Goal: Task Accomplishment & Management: Complete application form

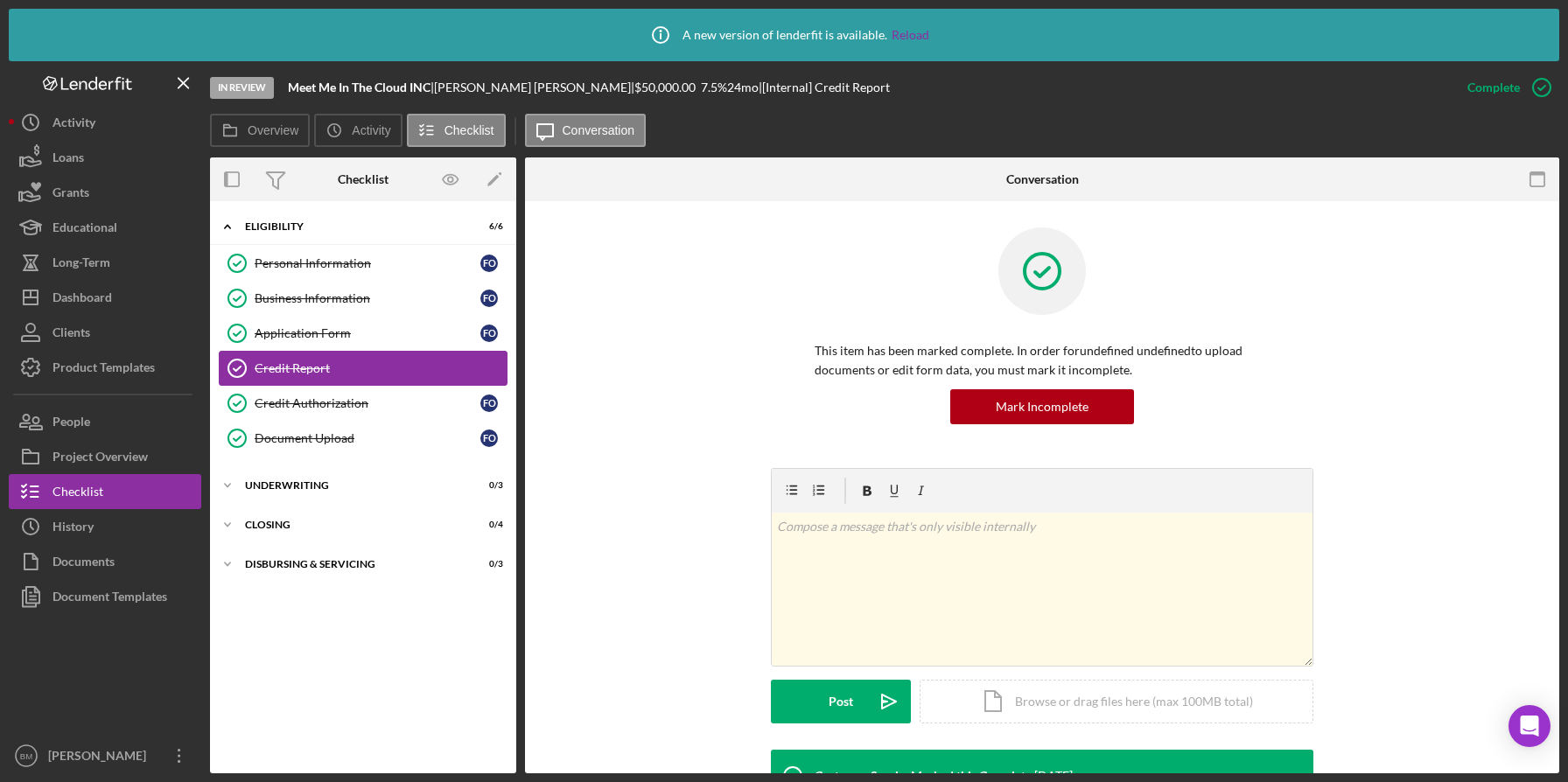
click at [333, 364] on div "Credit Report" at bounding box center [380, 368] width 252 height 14
click at [292, 481] on div "Underwriting" at bounding box center [370, 485] width 250 height 11
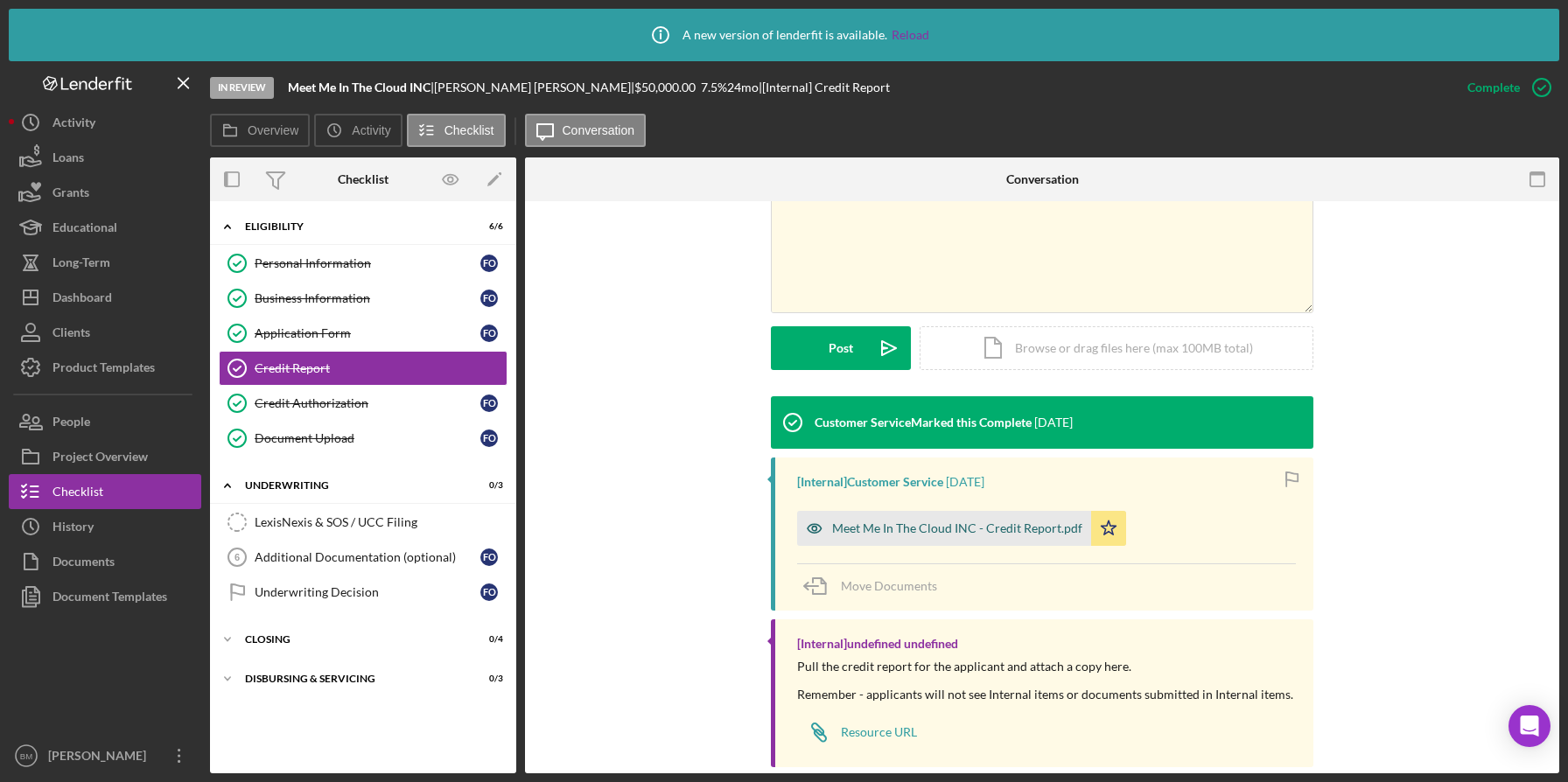
click at [866, 512] on div "Meet Me In The Cloud INC - Credit Report.pdf" at bounding box center [944, 528] width 294 height 35
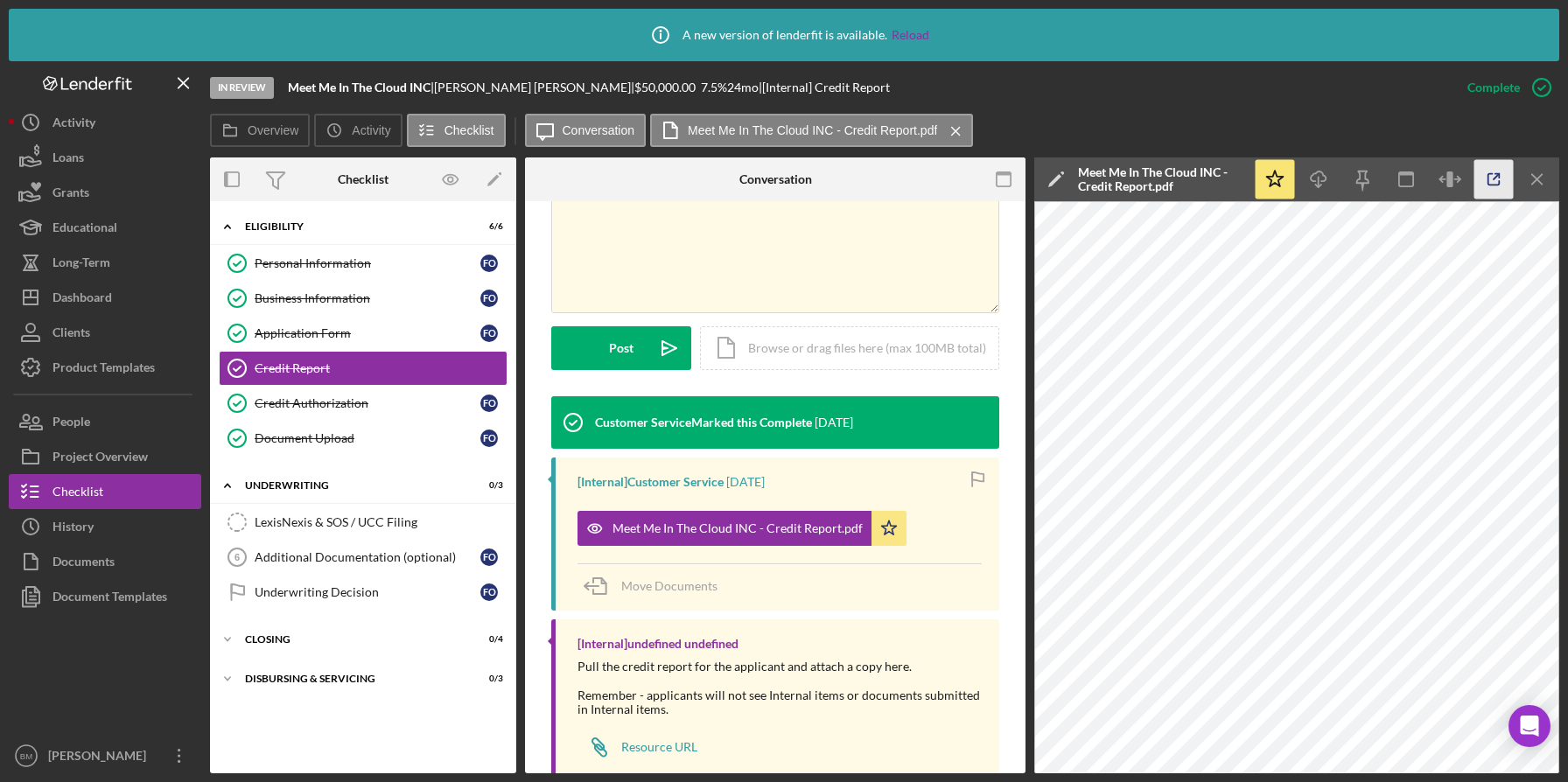
click at [1485, 191] on icon "button" at bounding box center [1494, 180] width 39 height 39
click at [313, 405] on div "Credit Authorization" at bounding box center [367, 403] width 226 height 14
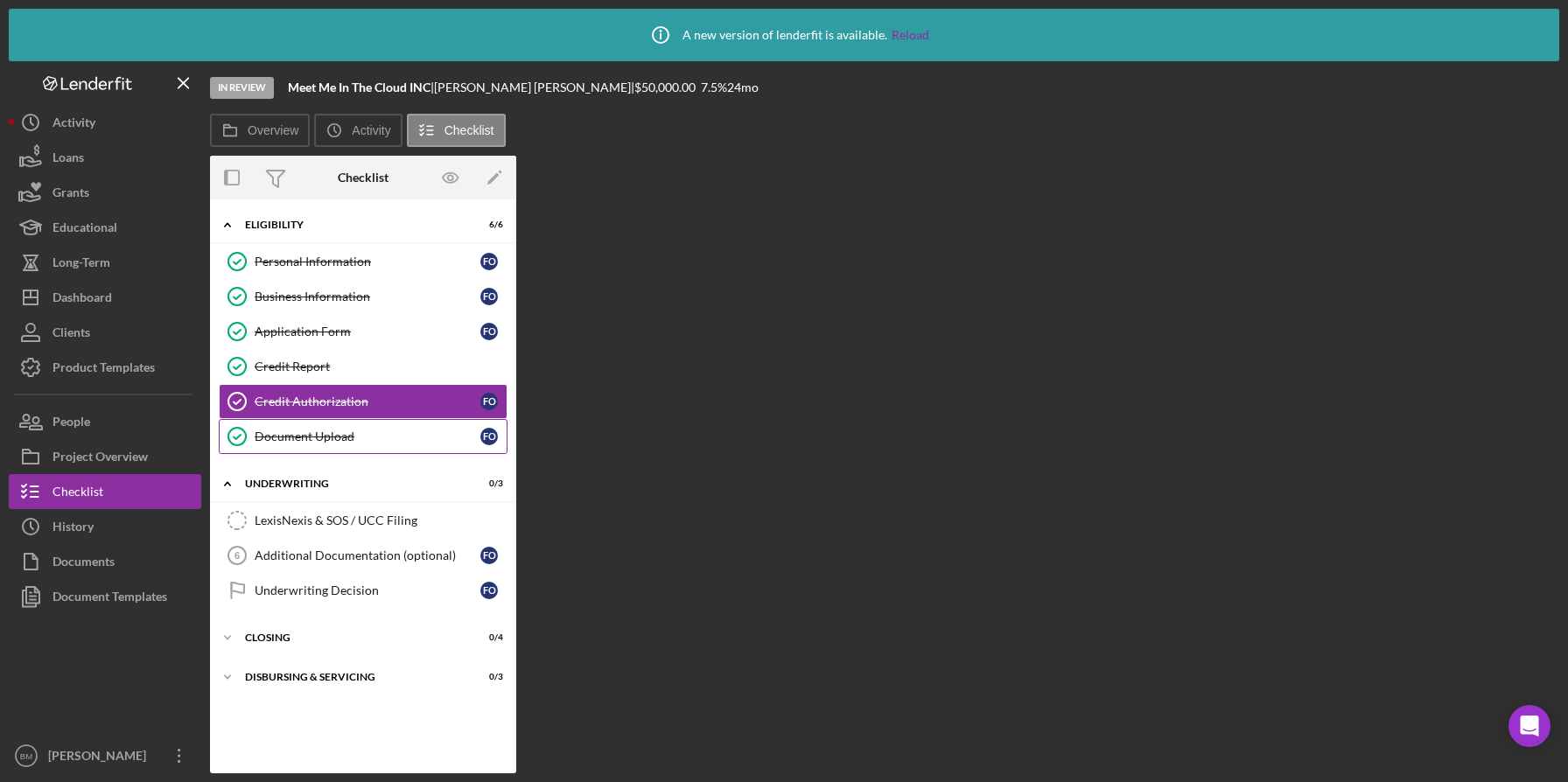
click at [313, 428] on link "Document Upload Document Upload F O" at bounding box center [363, 436] width 289 height 35
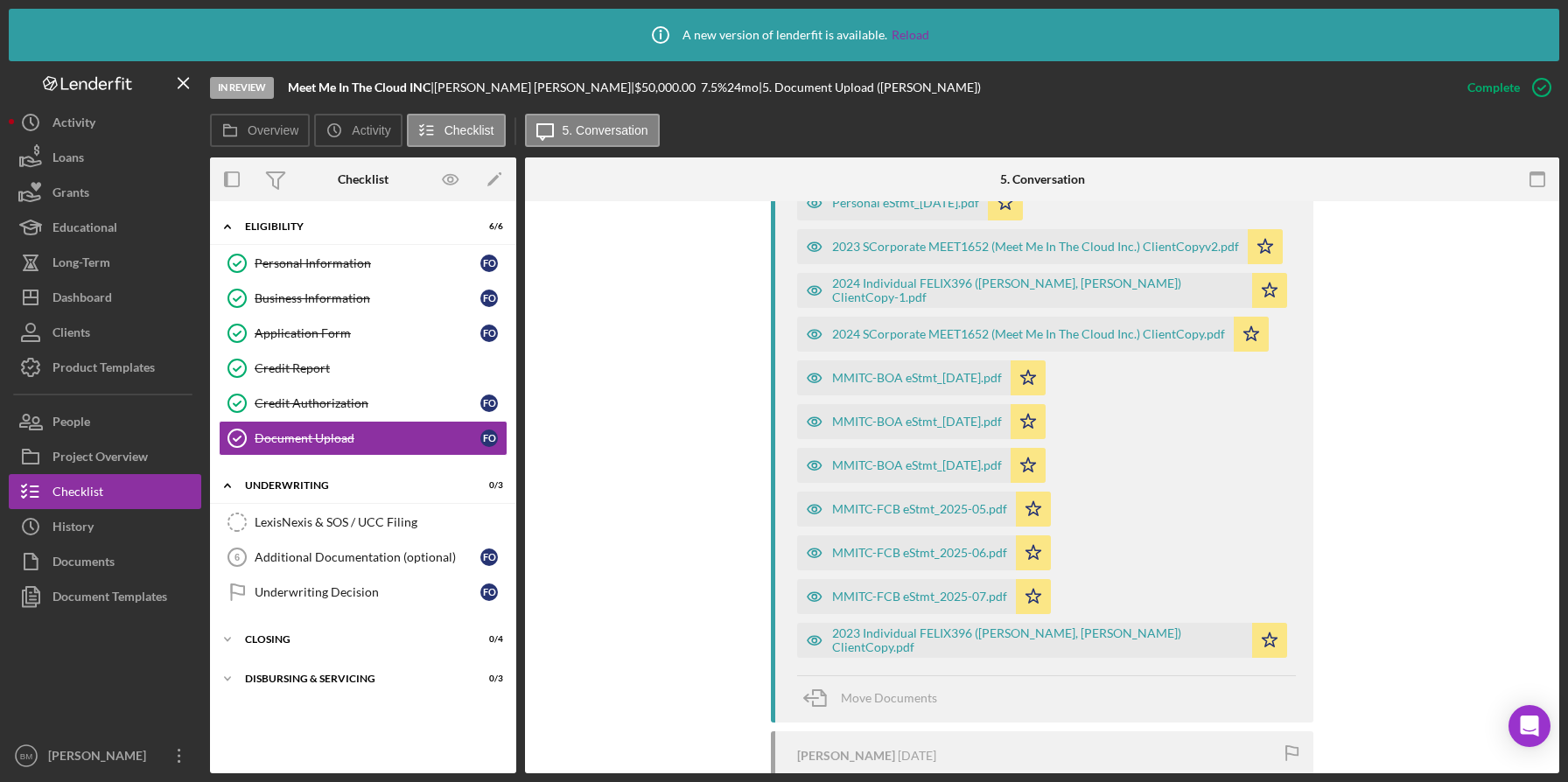
scroll to position [1146, 0]
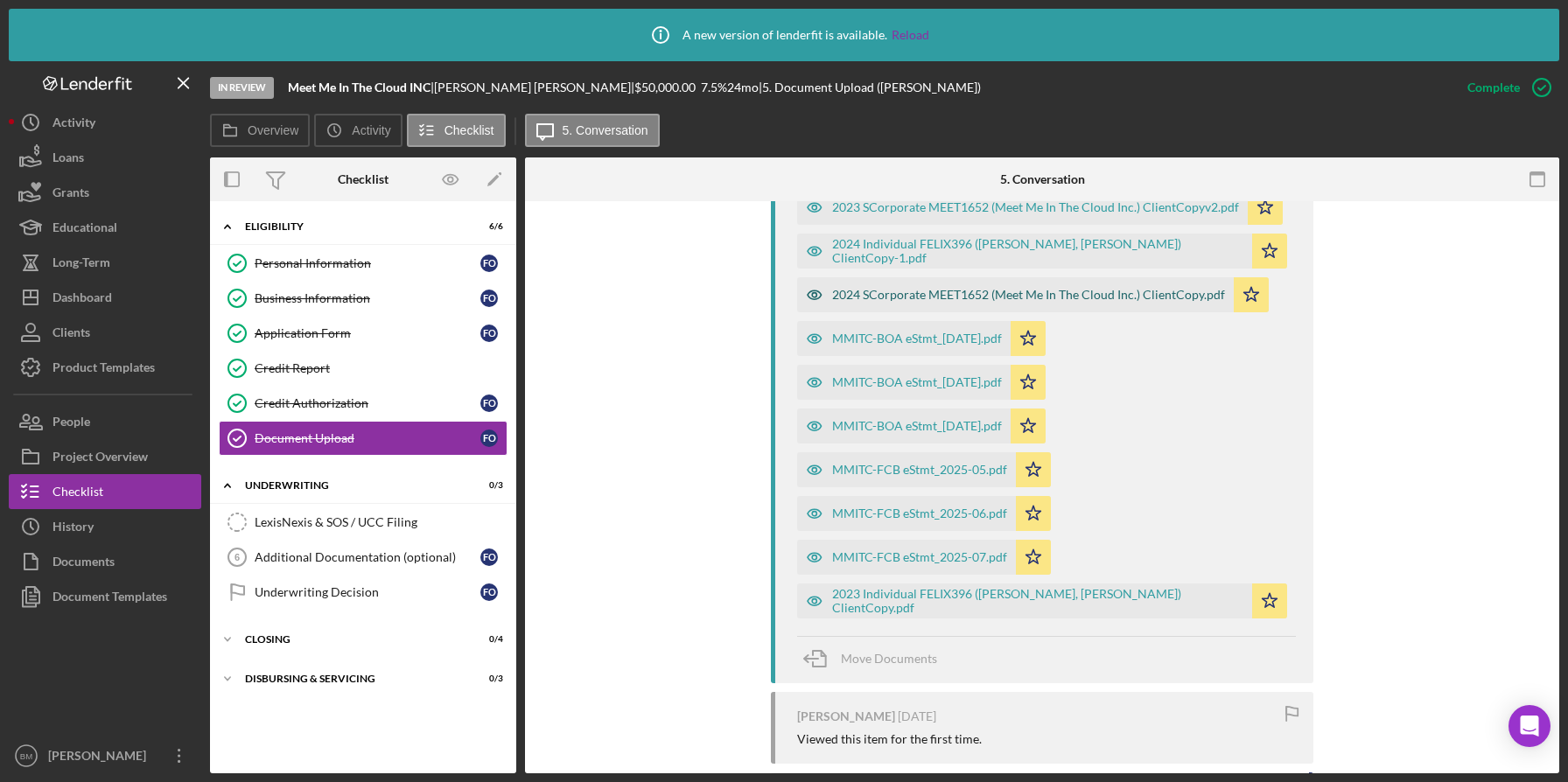
click at [1004, 302] on div "2024 SCorporate MEET1652 (Meet Me In The Cloud Inc.) ClientCopy.pdf" at bounding box center [1028, 295] width 393 height 14
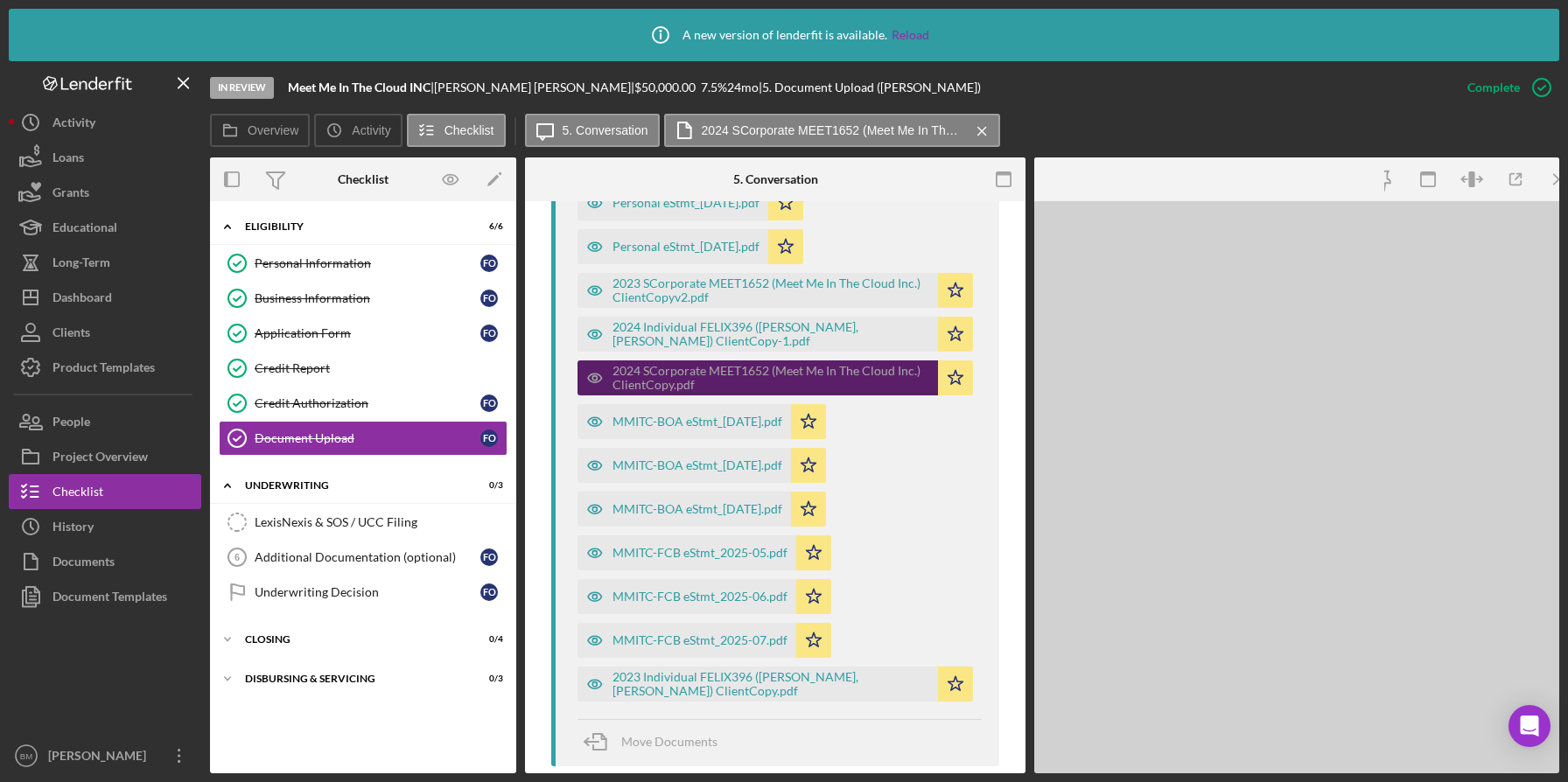
scroll to position [1185, 0]
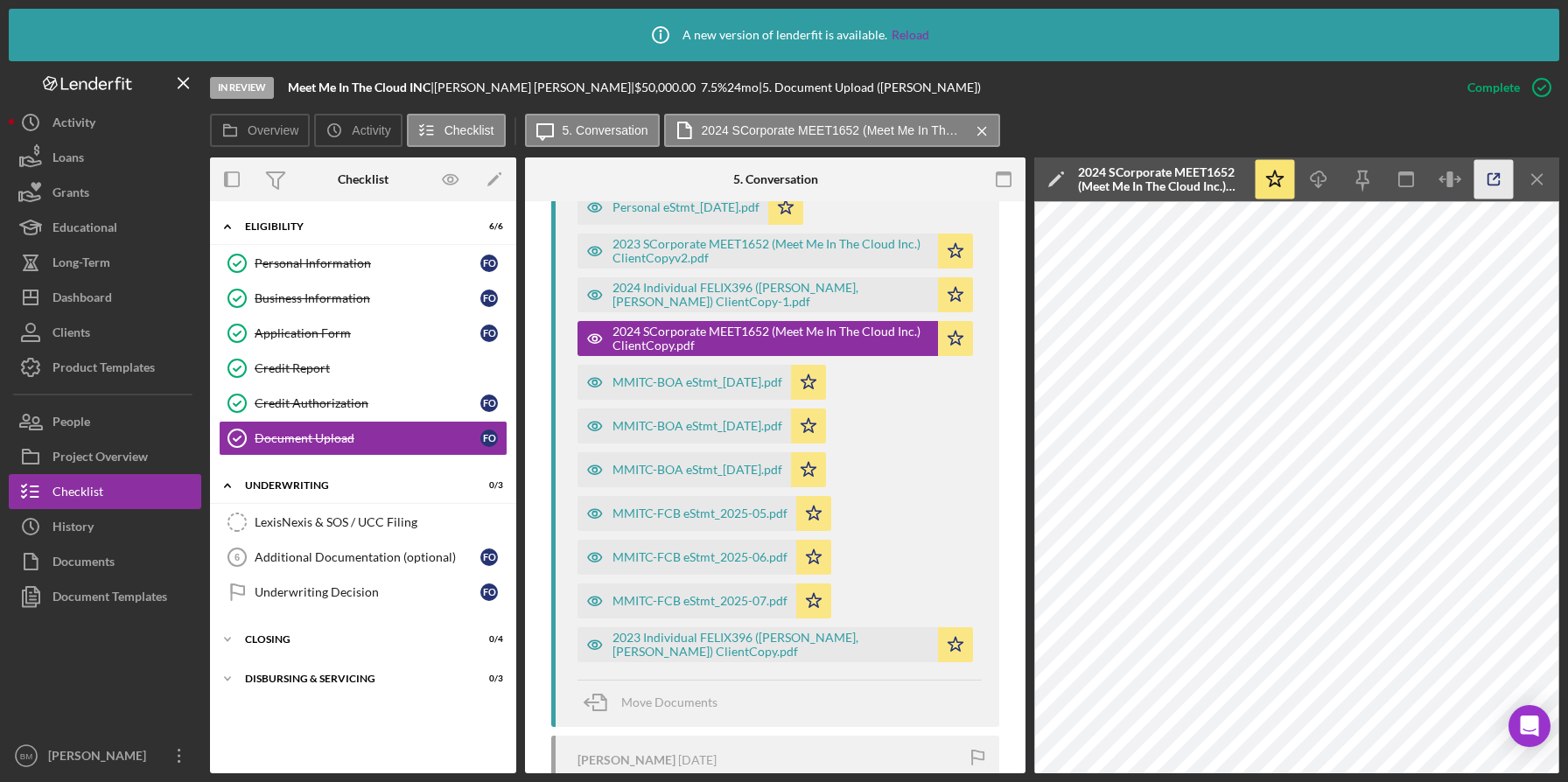
click at [1485, 182] on icon "button" at bounding box center [1494, 180] width 39 height 39
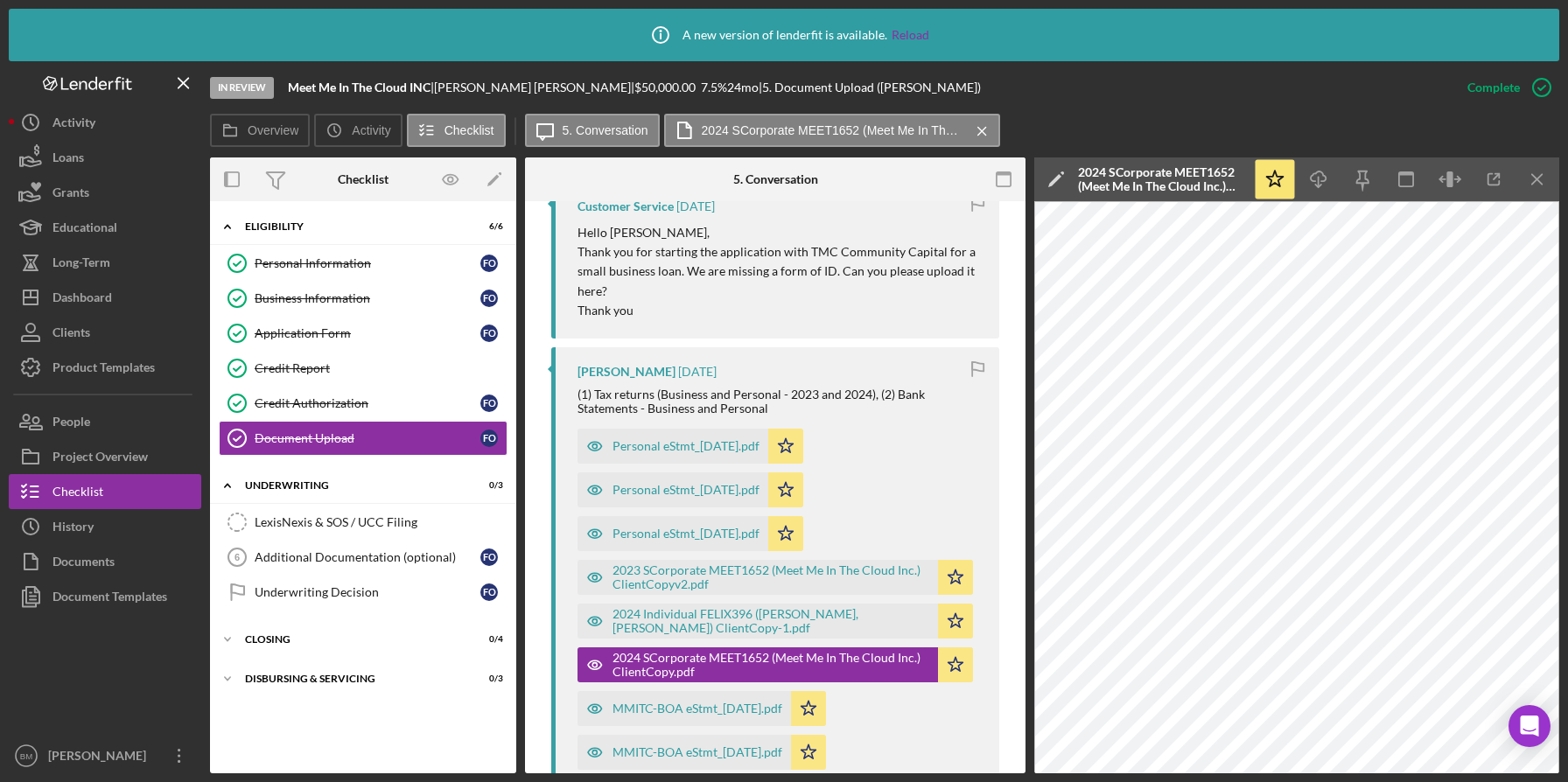
scroll to position [827, 0]
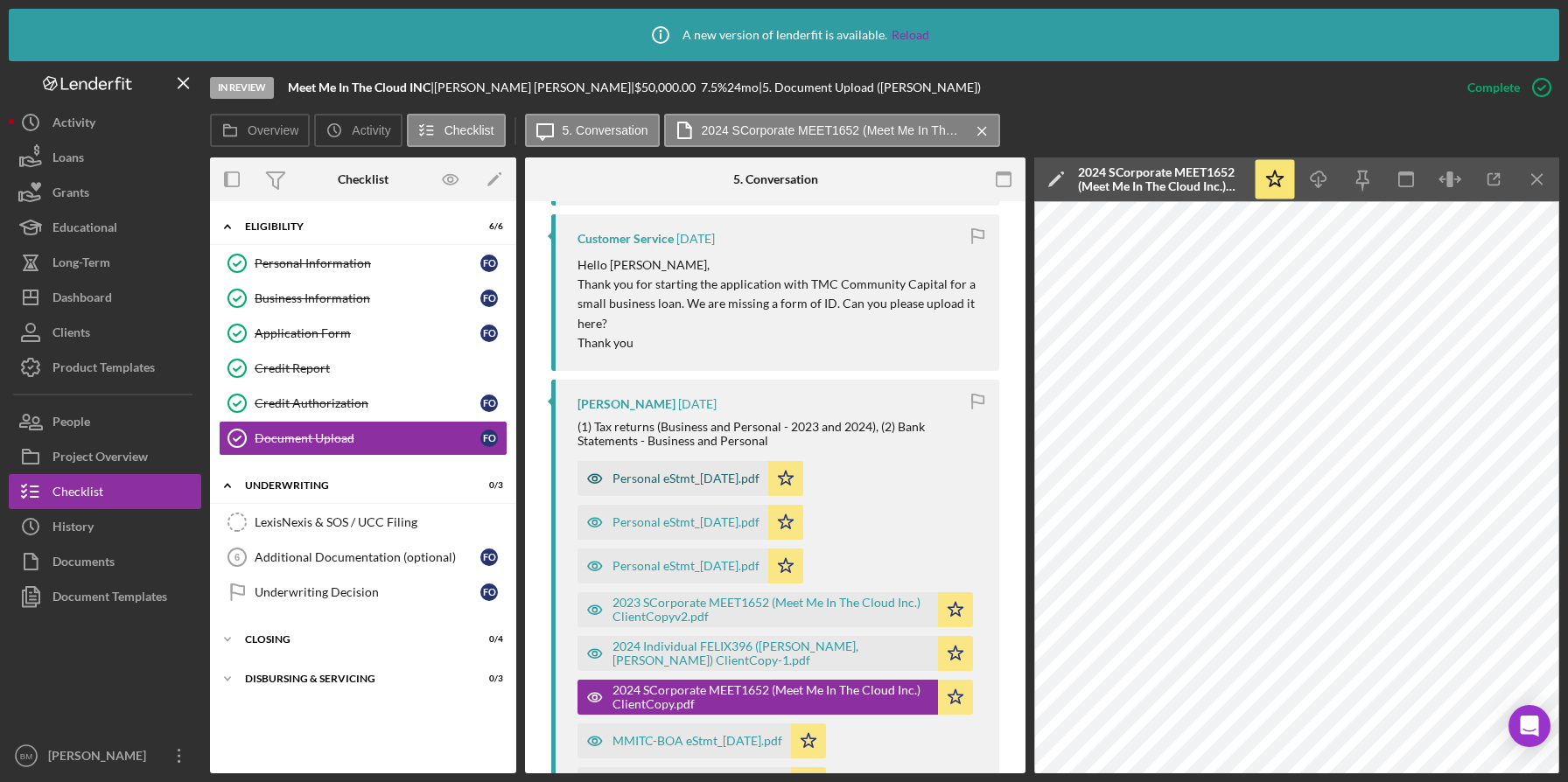
click at [729, 475] on div "Personal eStmt_[DATE].pdf" at bounding box center [686, 478] width 147 height 14
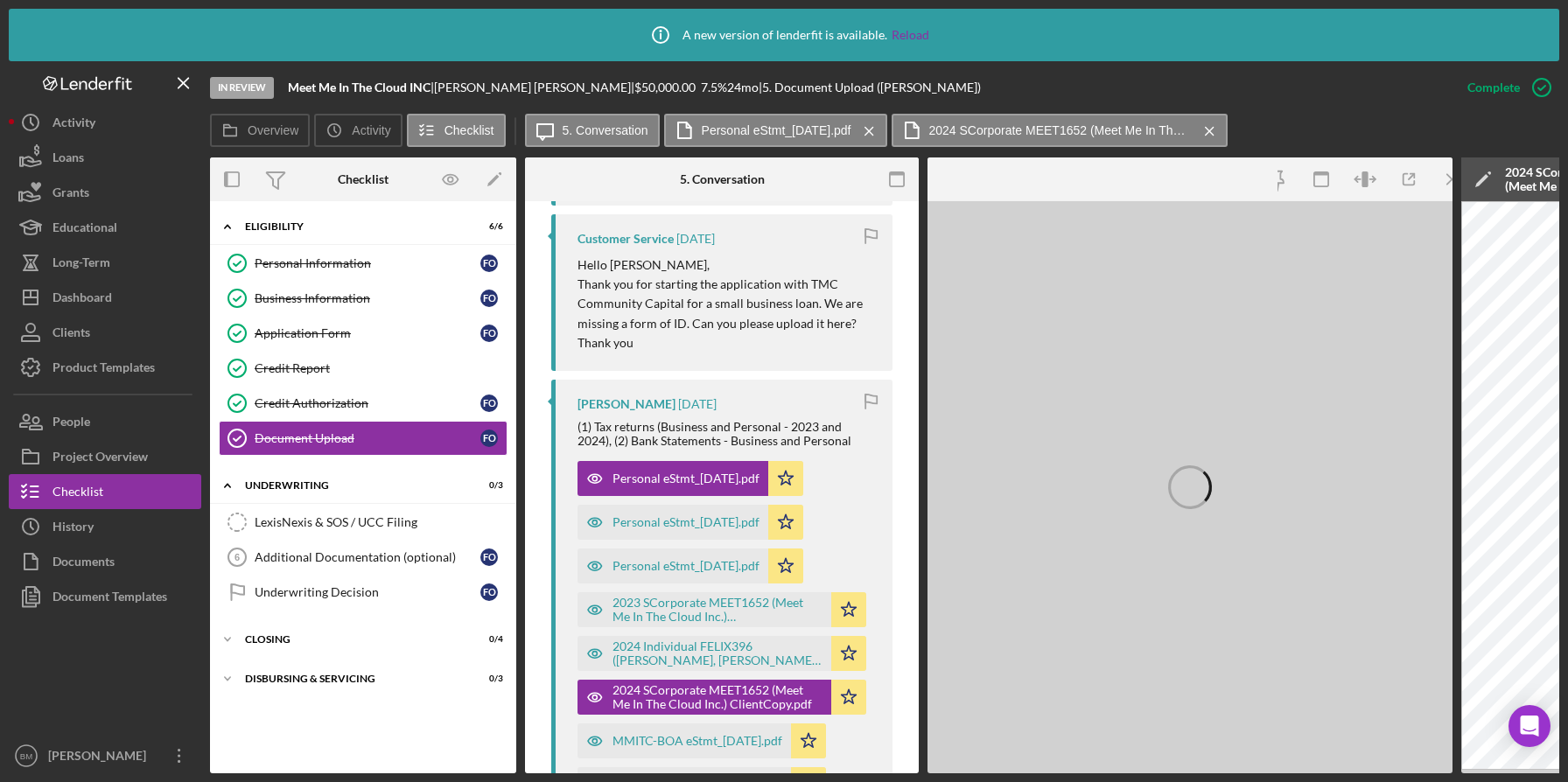
scroll to position [0, 427]
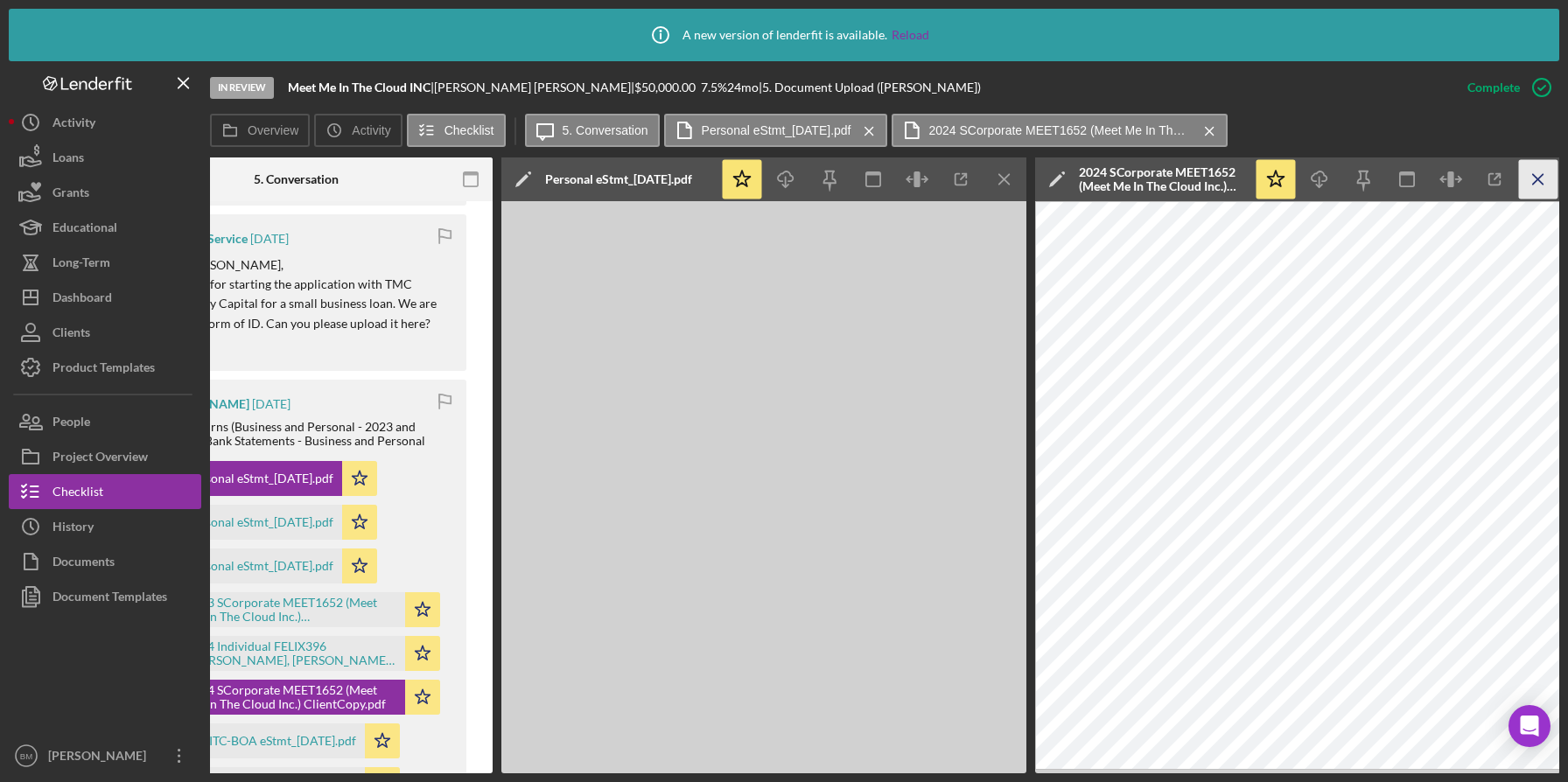
click at [1535, 186] on icon "Icon/Menu Close" at bounding box center [1538, 180] width 39 height 39
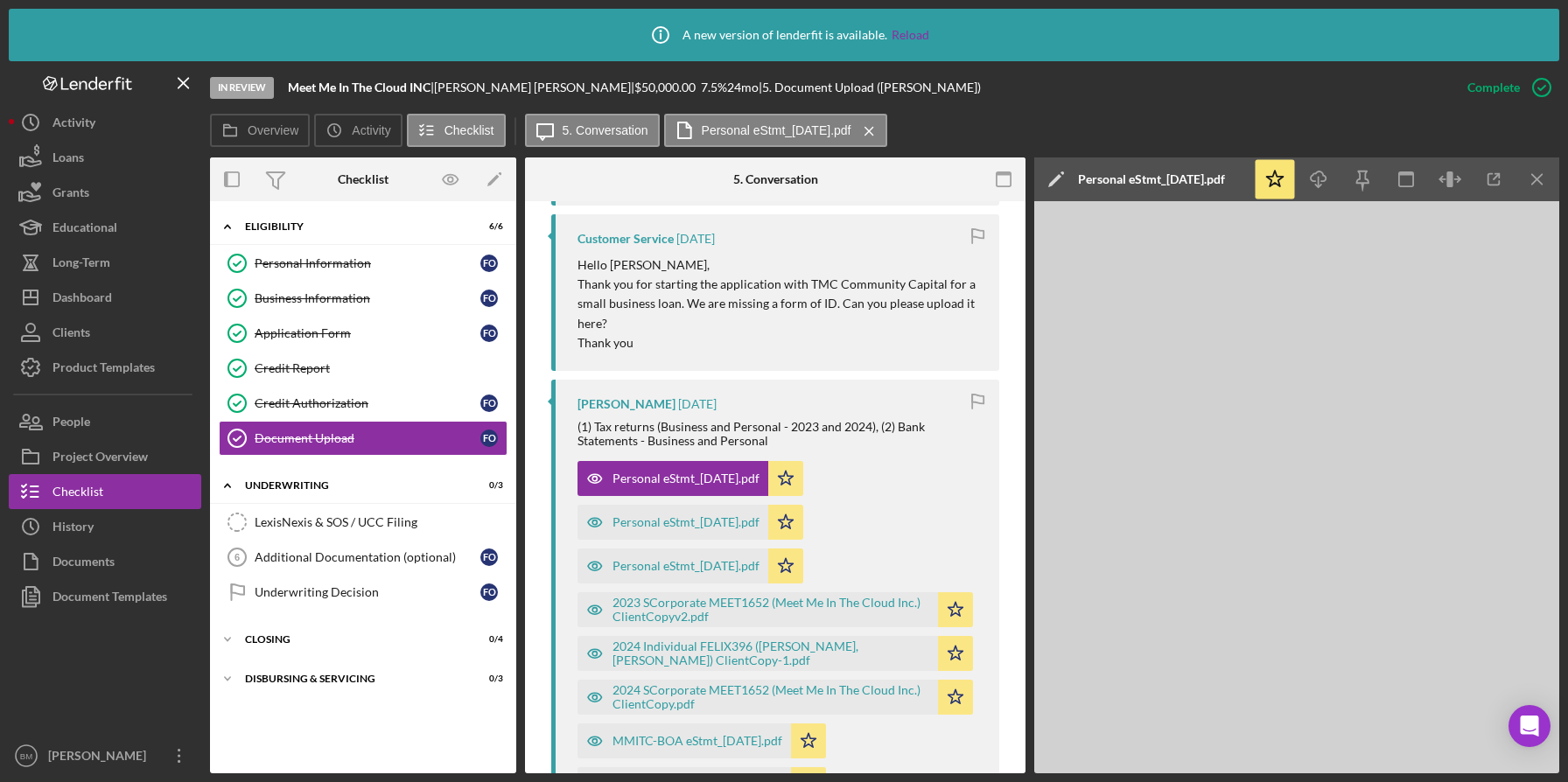
scroll to position [0, 0]
click at [1496, 192] on icon "button" at bounding box center [1494, 180] width 39 height 39
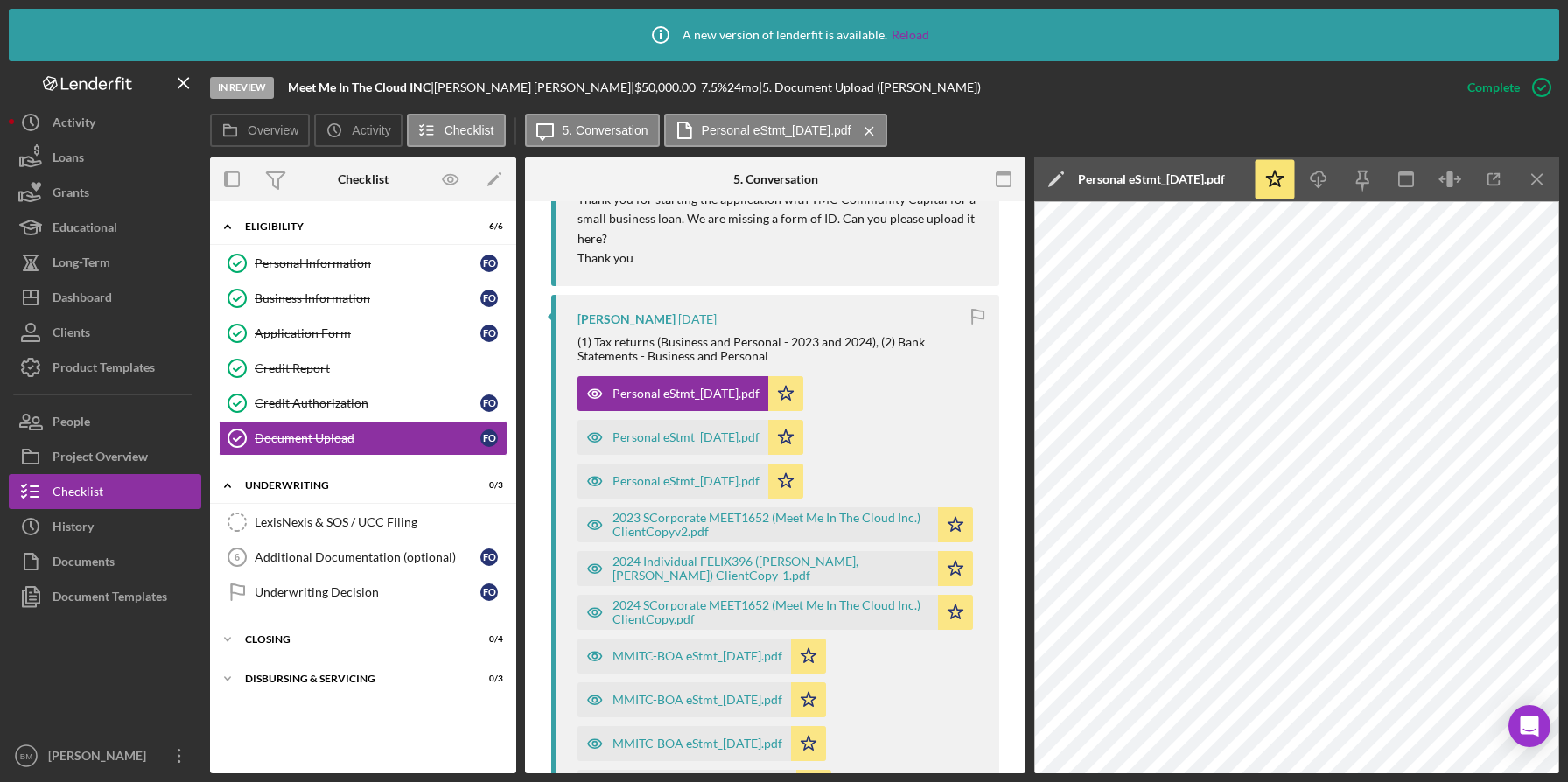
scroll to position [940, 0]
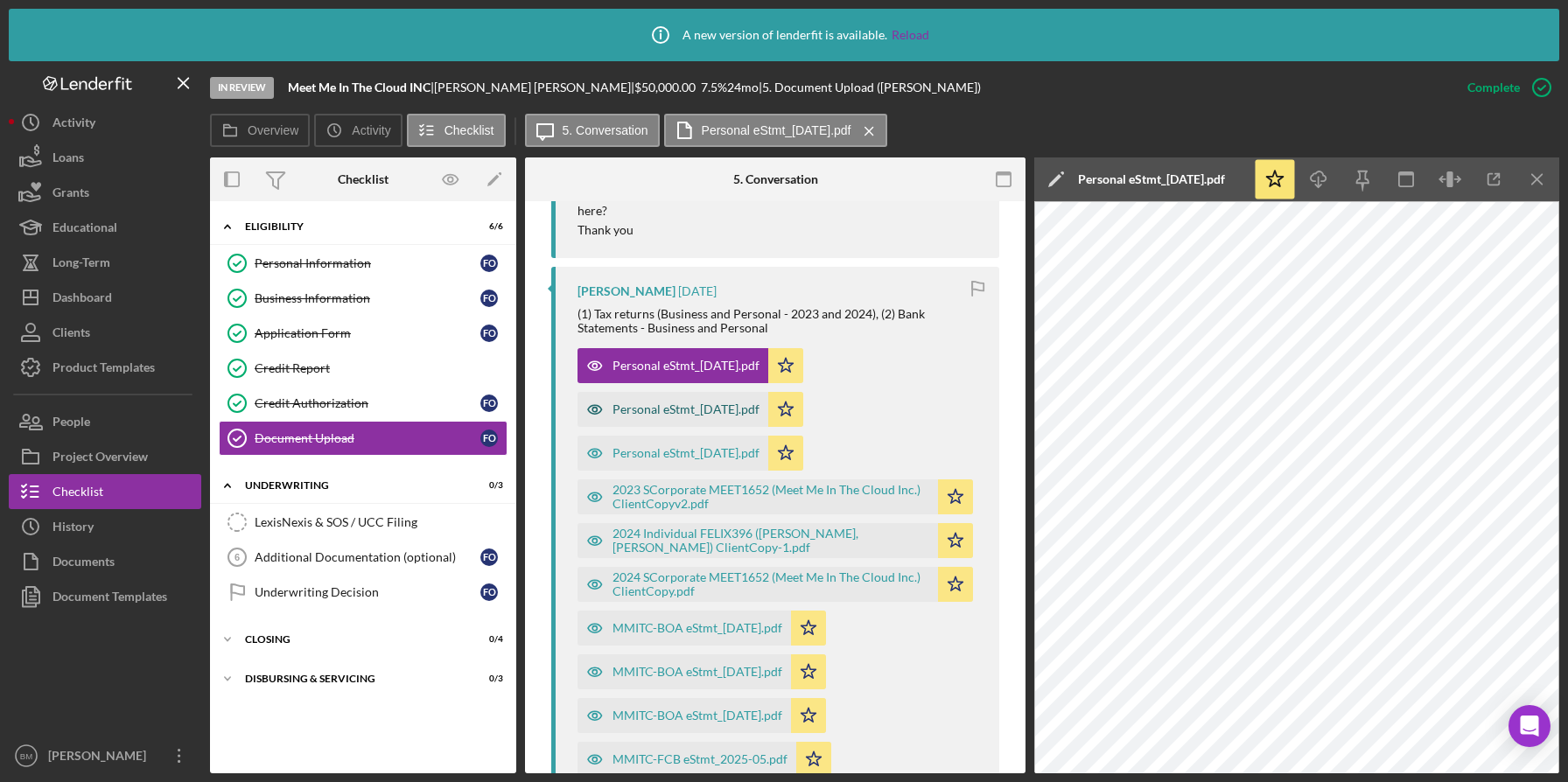
click at [746, 394] on div "Personal eStmt_[DATE].pdf" at bounding box center [673, 409] width 191 height 35
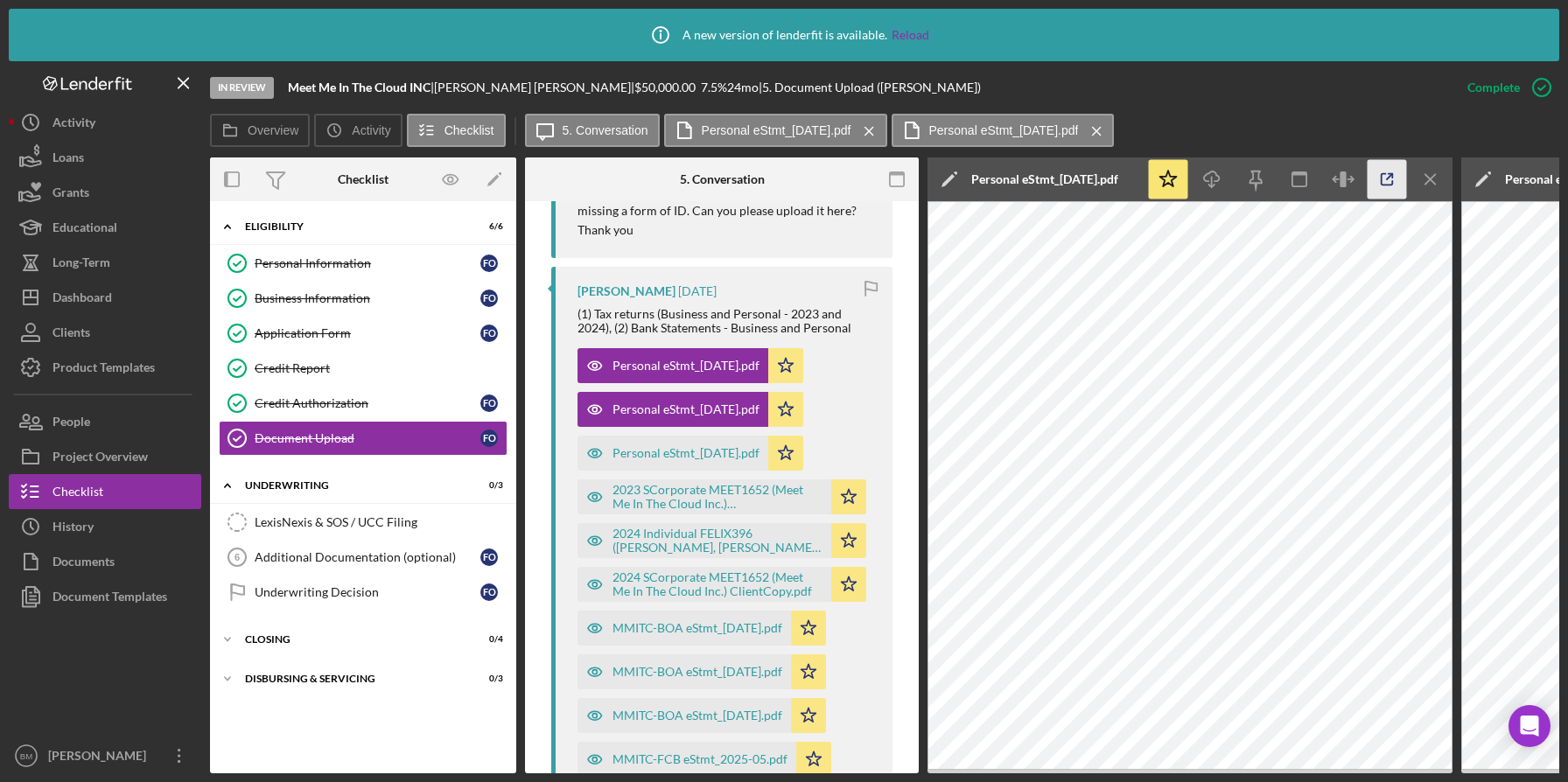
click at [1387, 182] on icon "button" at bounding box center [1387, 180] width 39 height 39
click at [361, 336] on div "Application Form" at bounding box center [367, 333] width 226 height 14
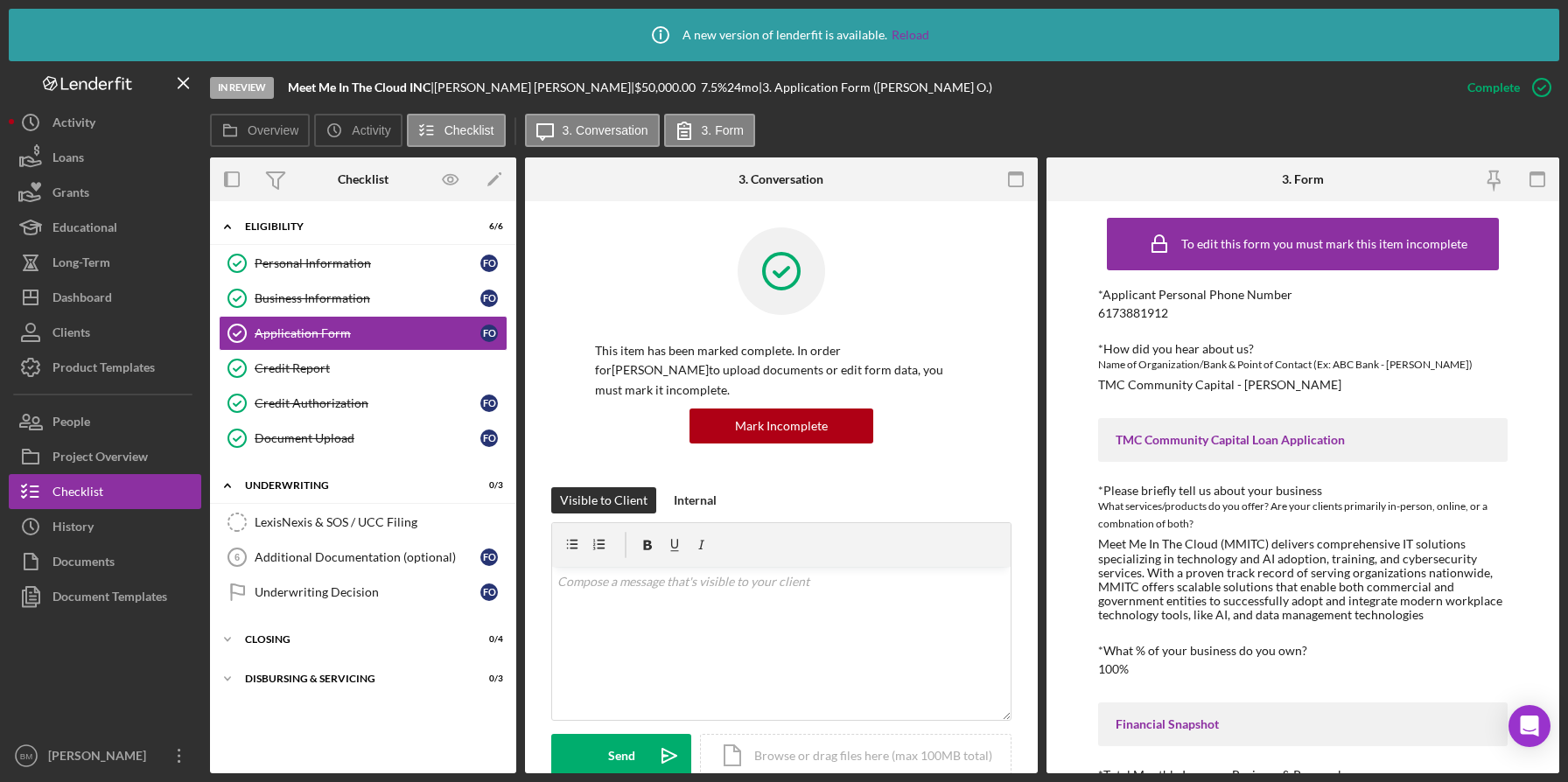
scroll to position [4, 0]
click at [369, 439] on div "Document Upload" at bounding box center [367, 438] width 226 height 14
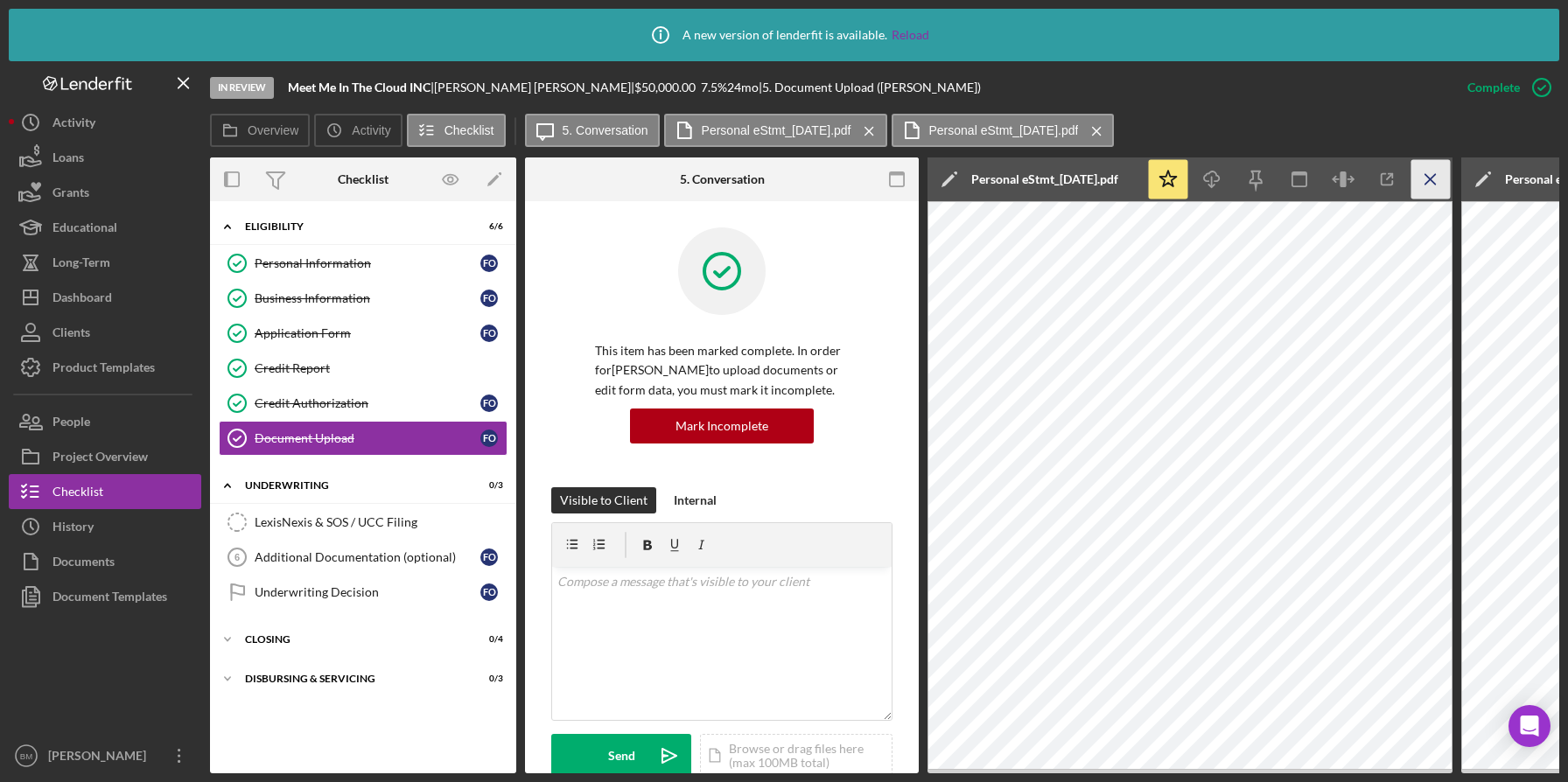
click at [1418, 187] on icon "Icon/Menu Close" at bounding box center [1431, 180] width 39 height 39
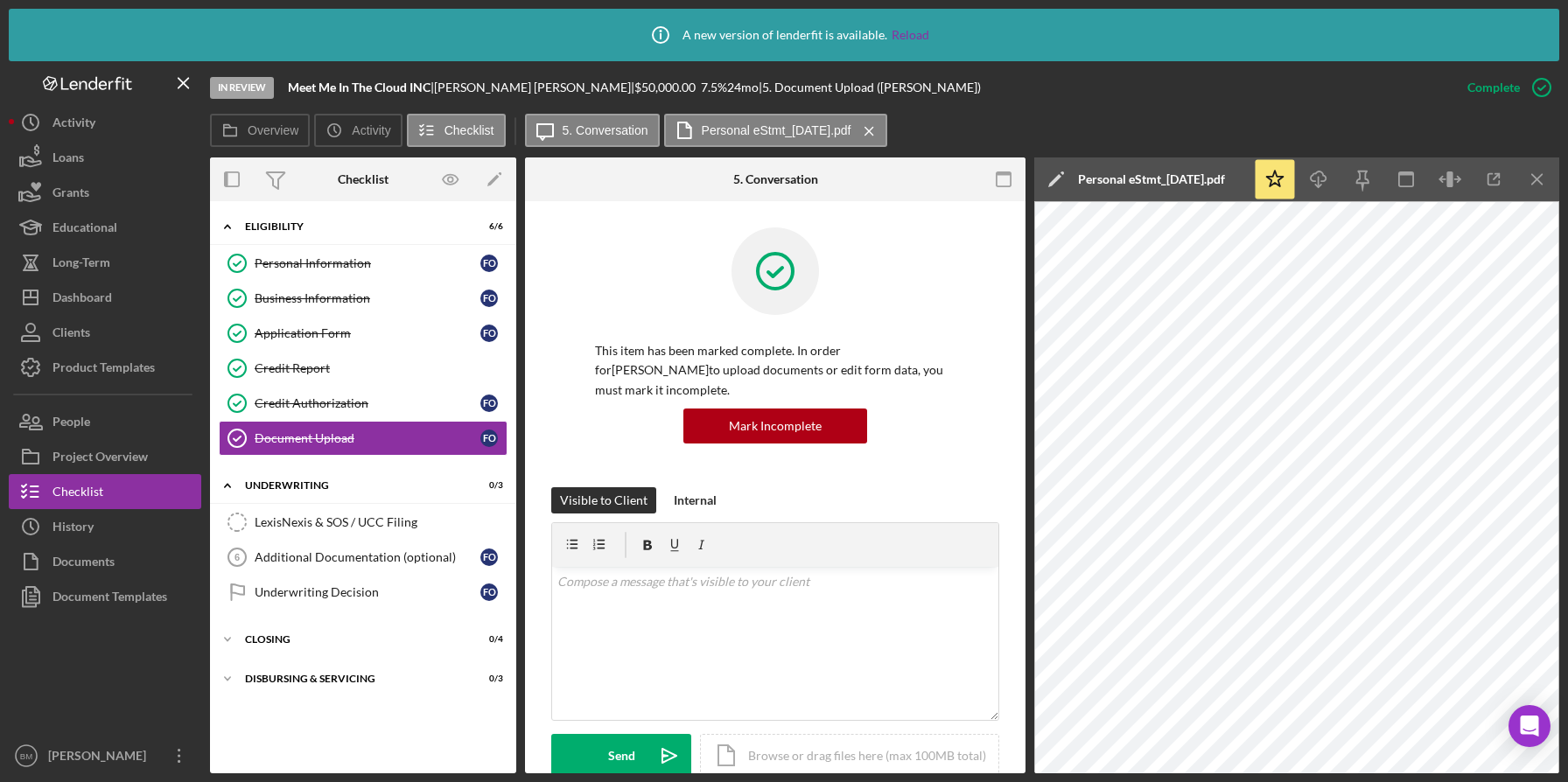
click at [927, 384] on p "This item has been marked complete. In order for Felix Imagbe Odigie to upload …" at bounding box center [774, 370] width 360 height 59
click at [1552, 178] on icon "Icon/Menu Close" at bounding box center [1537, 180] width 39 height 39
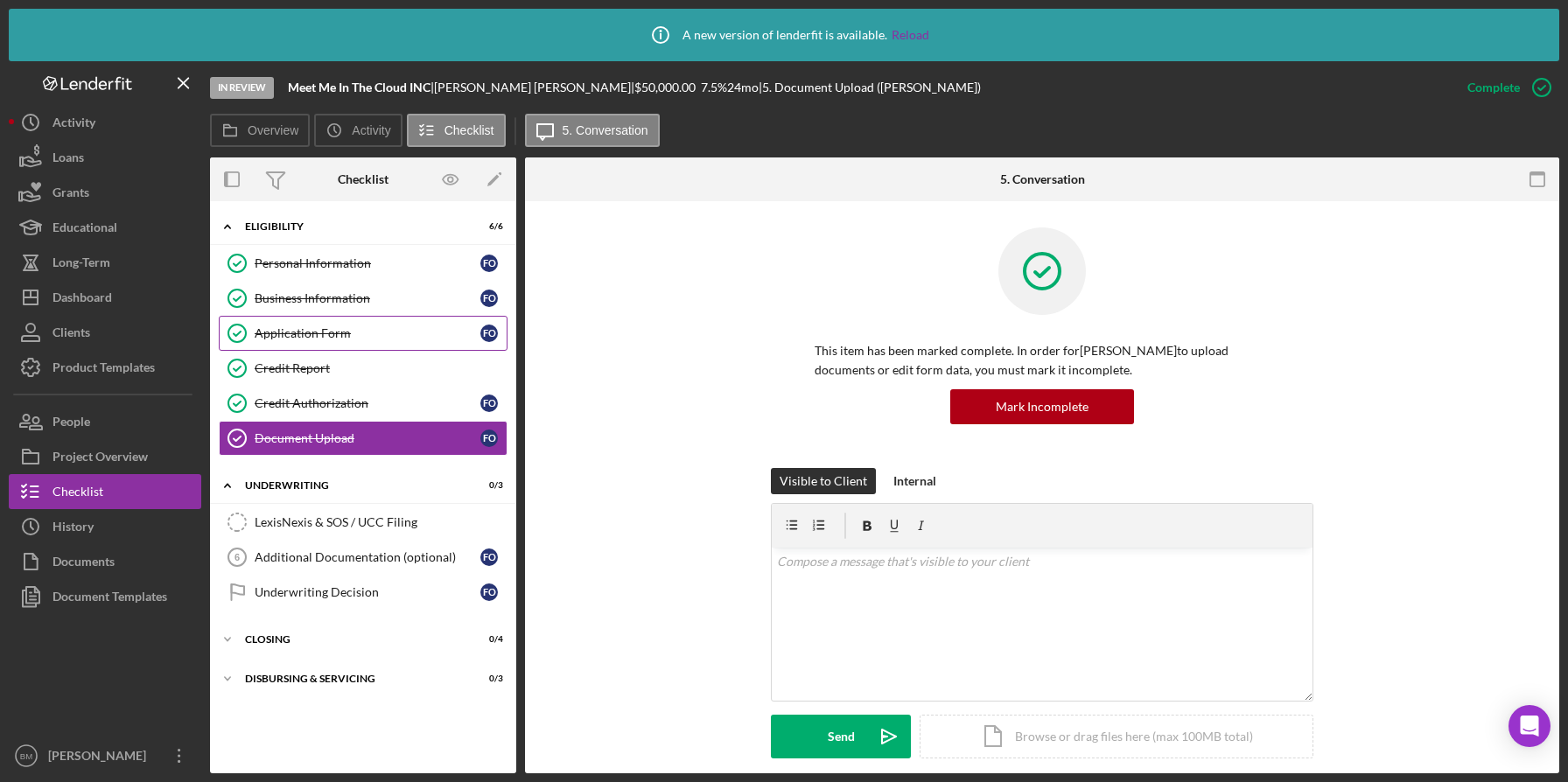
click at [436, 330] on div "Application Form" at bounding box center [367, 333] width 226 height 14
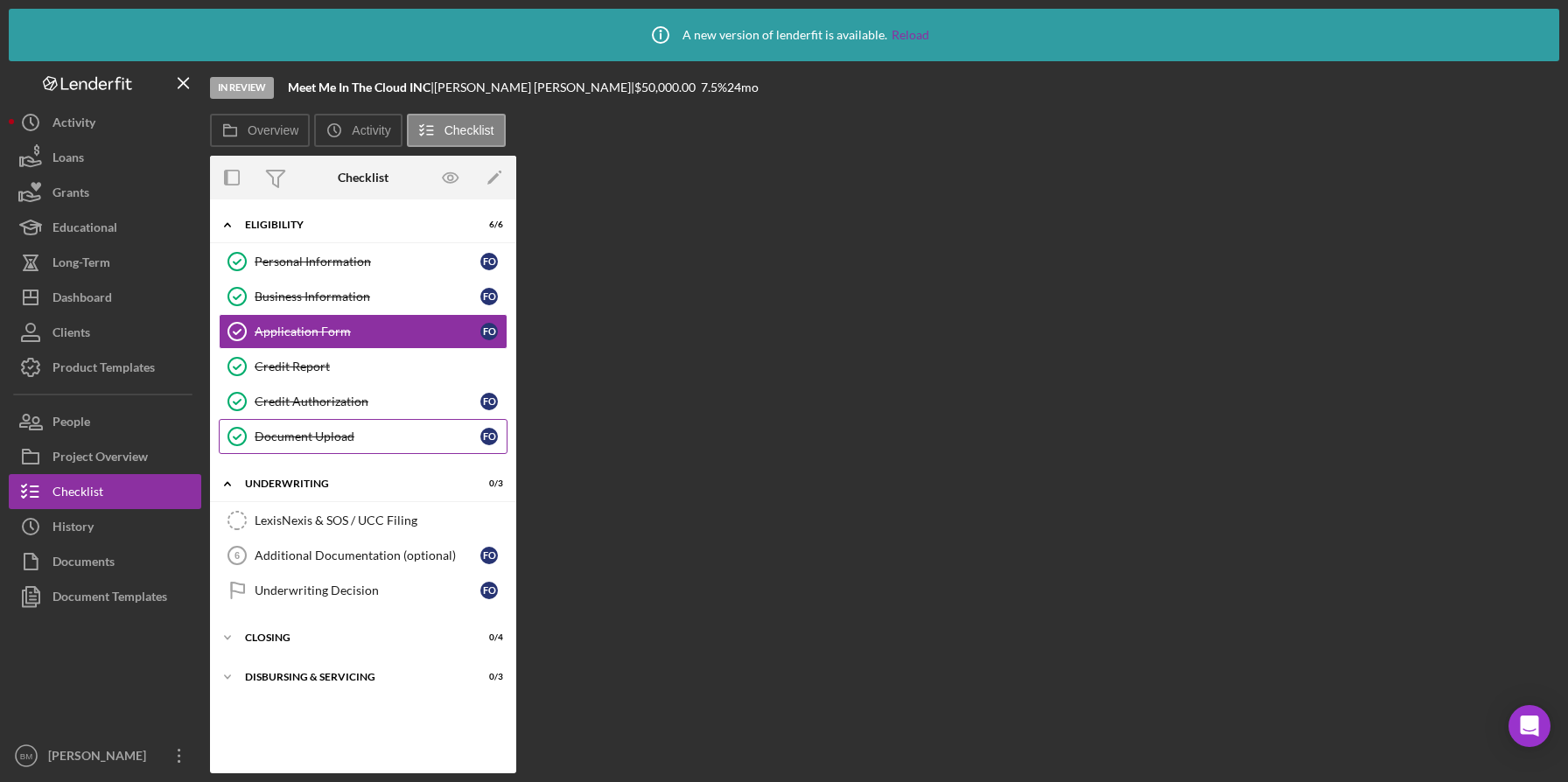
click at [416, 448] on link "Document Upload Document Upload F O" at bounding box center [363, 436] width 289 height 35
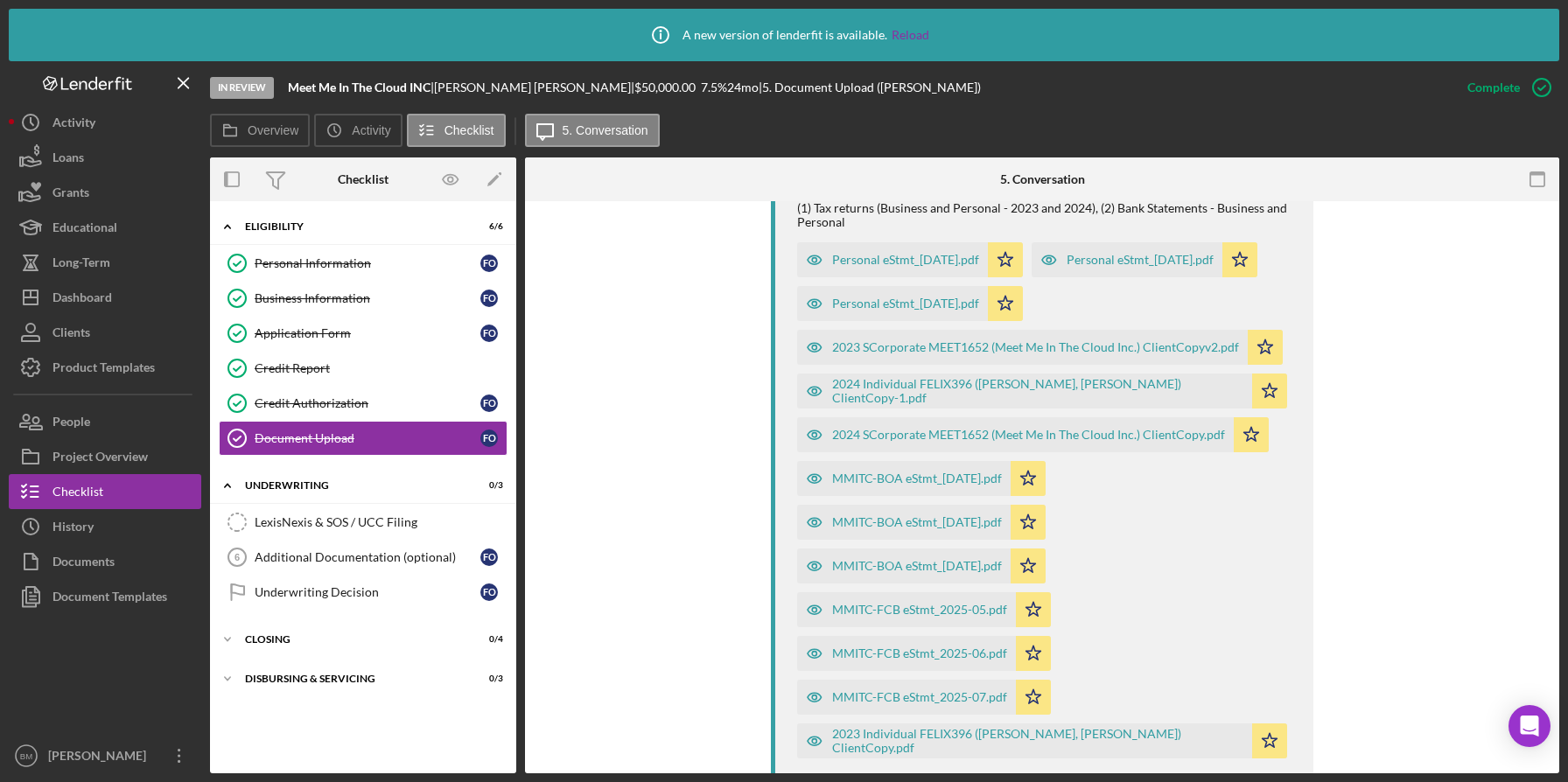
scroll to position [1044, 0]
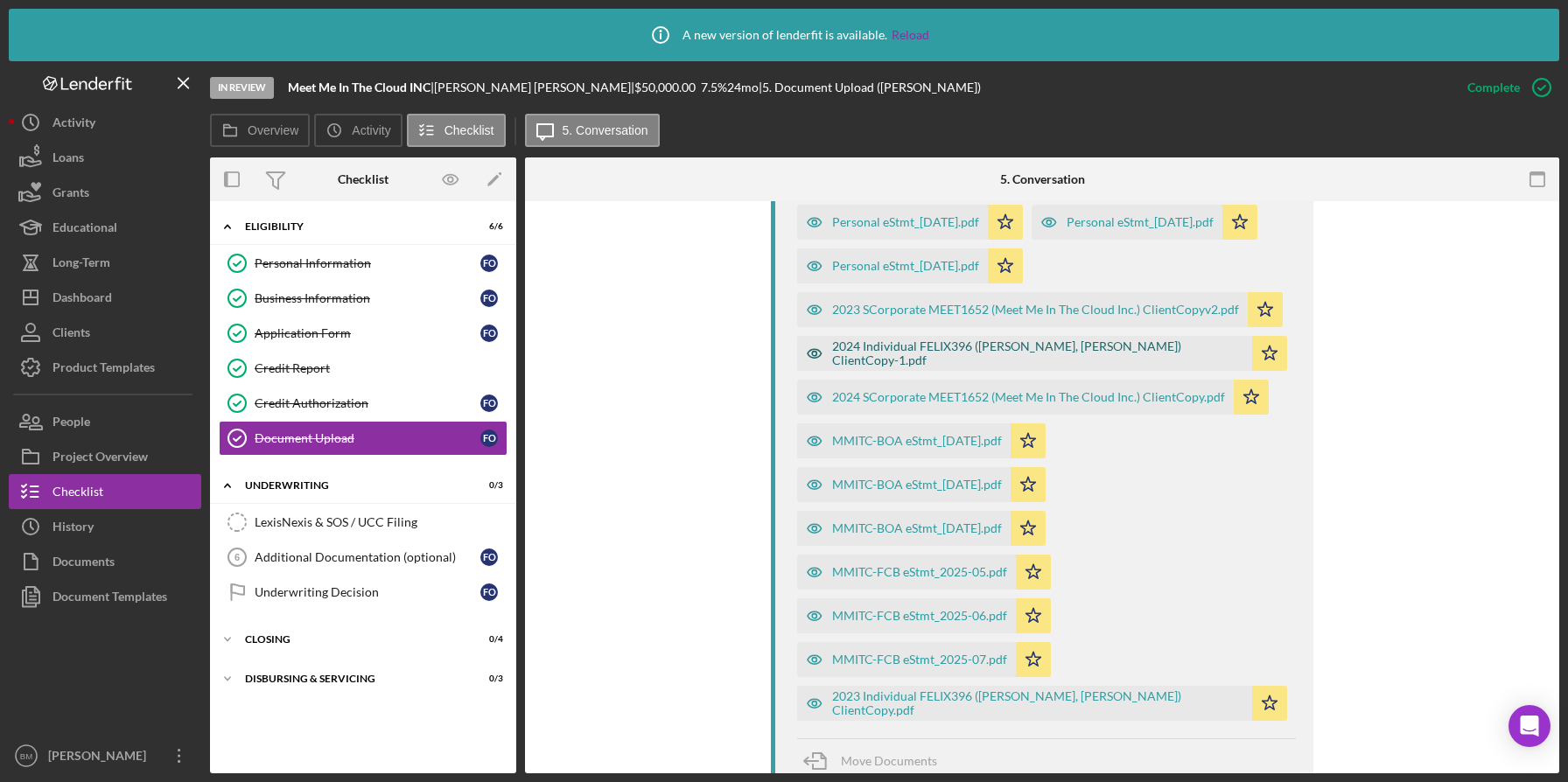
click at [1079, 371] on div "2024 Individual FELIX396 ([PERSON_NAME], [PERSON_NAME]) ClientCopy-1.pdf" at bounding box center [1025, 354] width 455 height 35
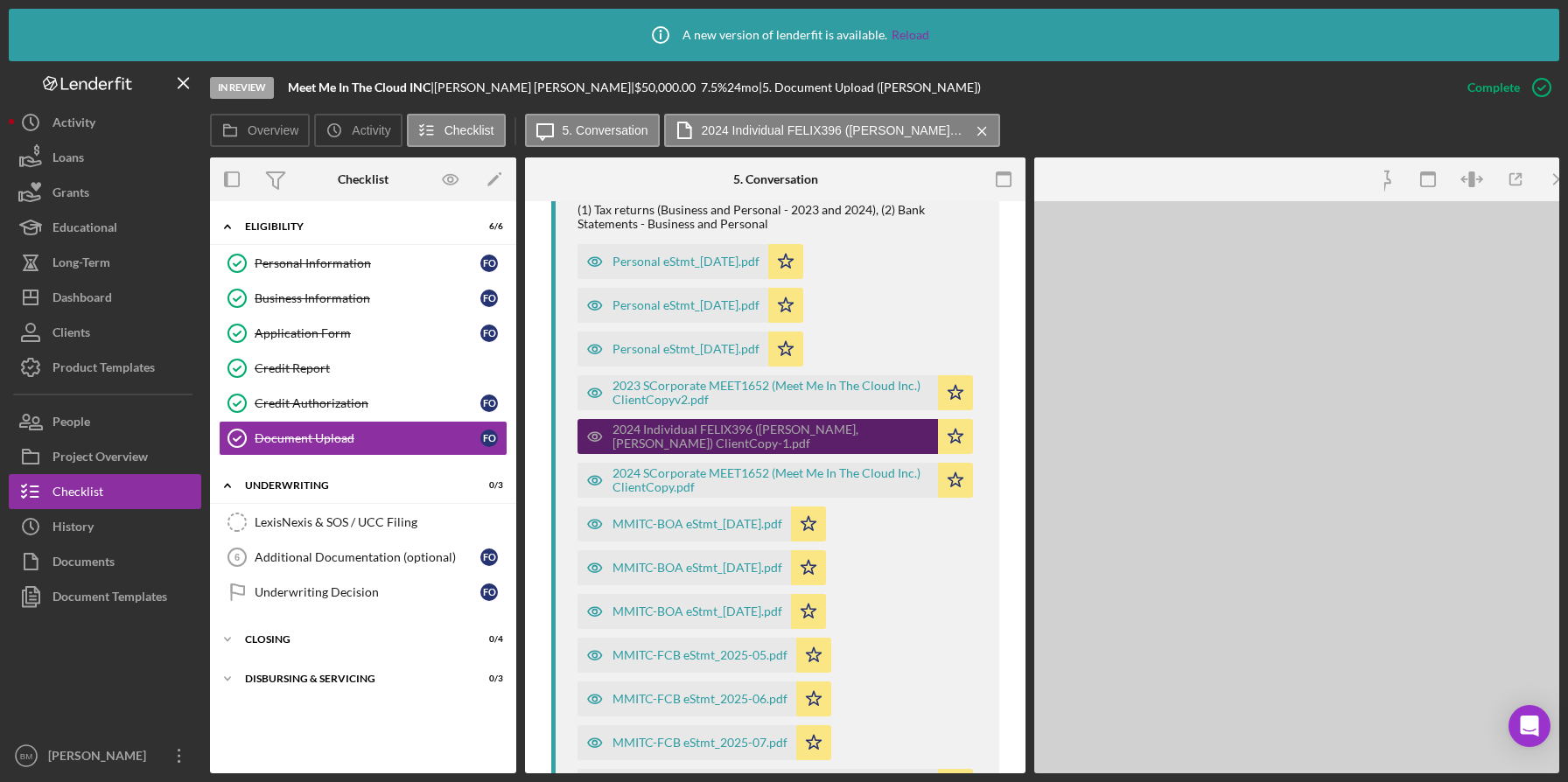
scroll to position [1084, 0]
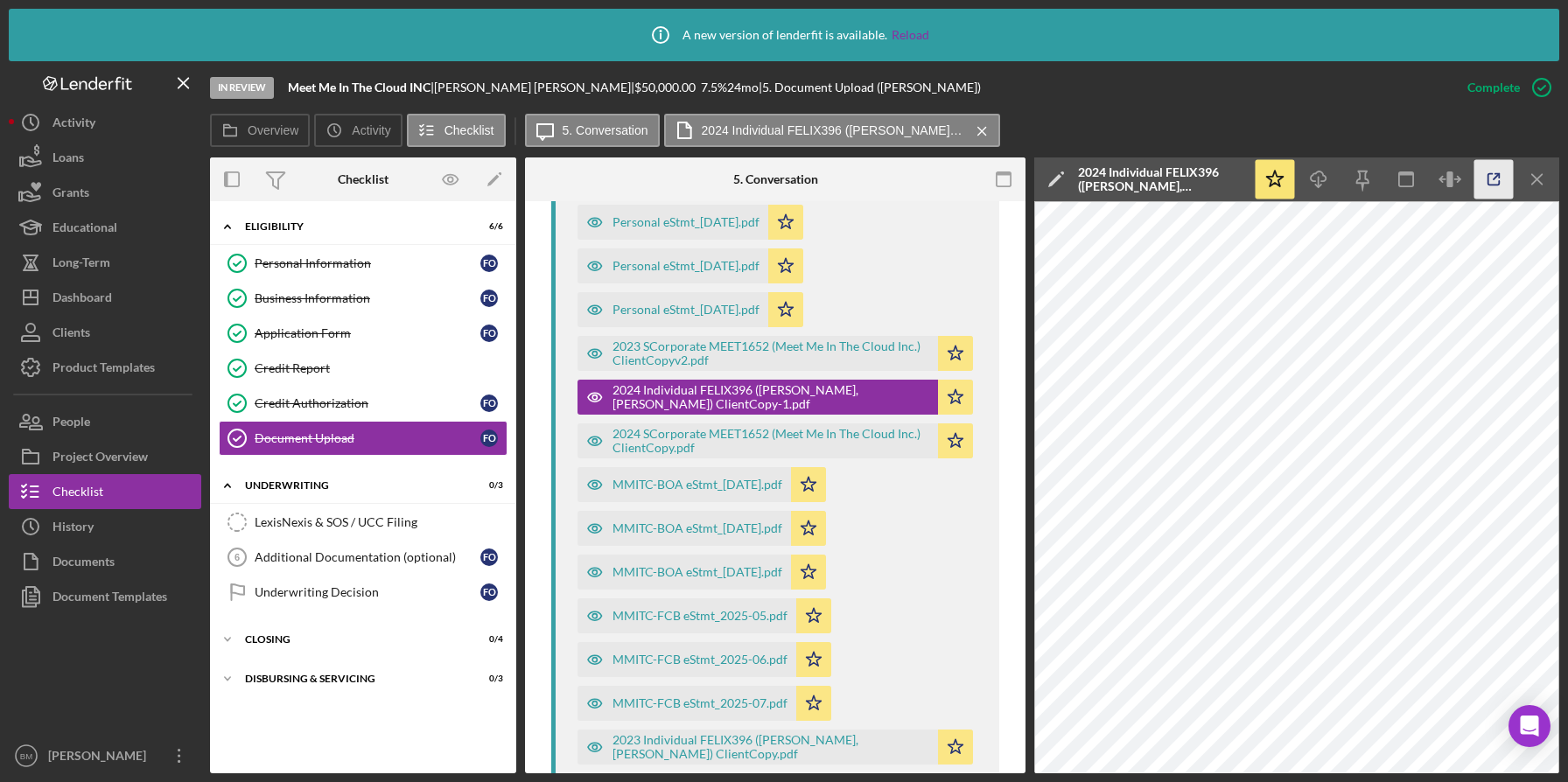
click at [1479, 168] on icon "button" at bounding box center [1494, 180] width 39 height 39
click at [402, 384] on link "Credit Report Credit Report" at bounding box center [363, 368] width 289 height 35
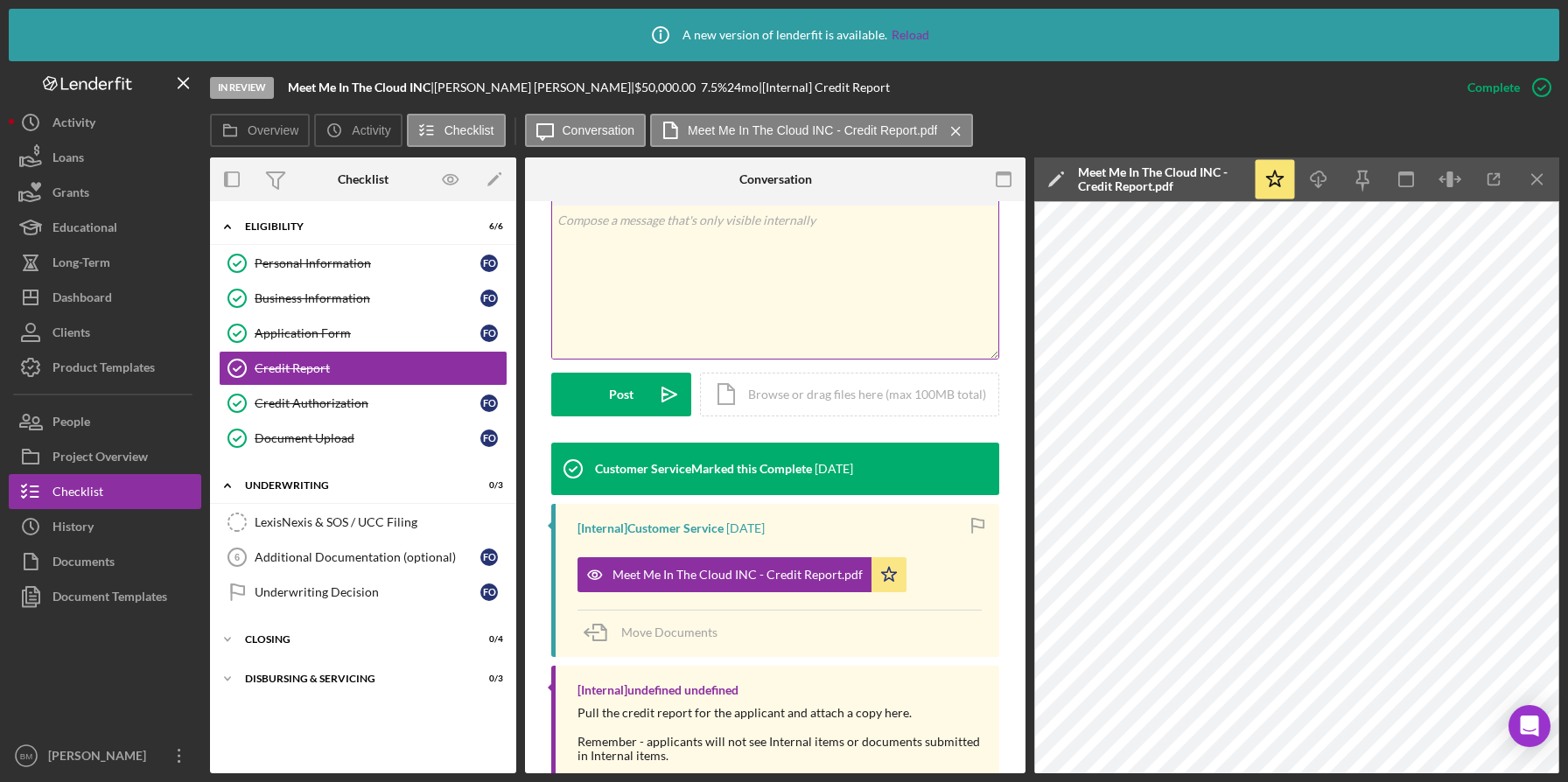
scroll to position [328, 0]
